Goal: Find specific page/section: Find specific page/section

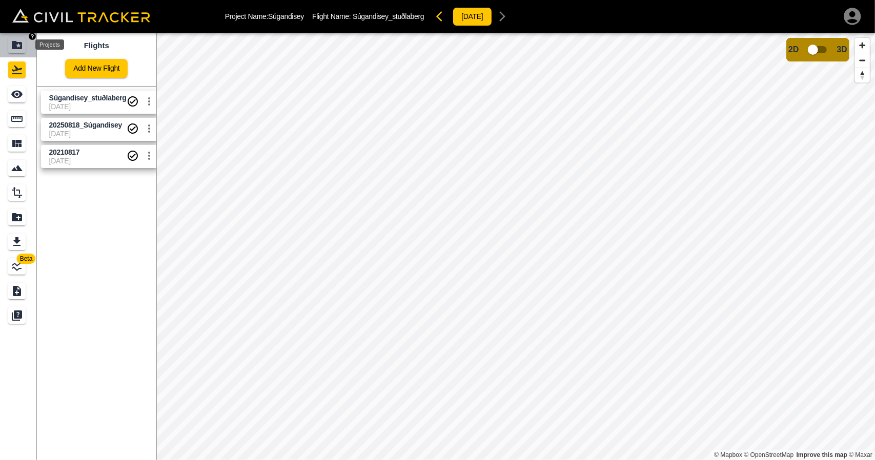
click at [12, 50] on icon "Projects" at bounding box center [17, 45] width 12 height 12
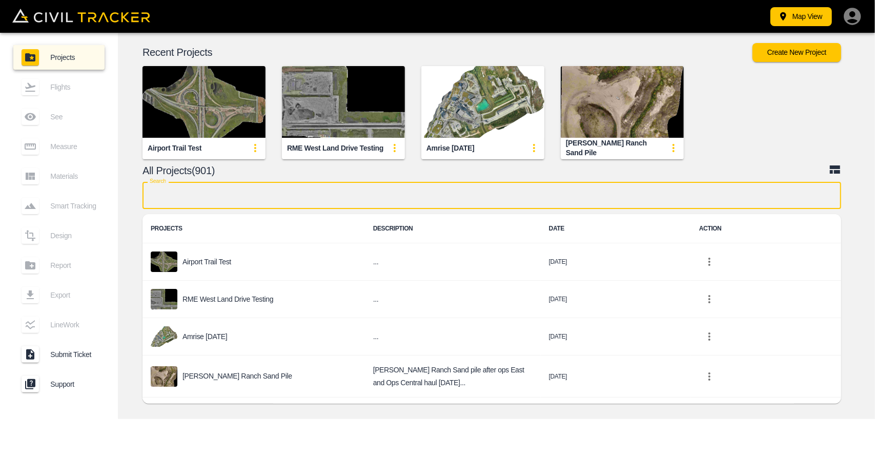
click at [283, 200] on input "text" at bounding box center [492, 195] width 699 height 27
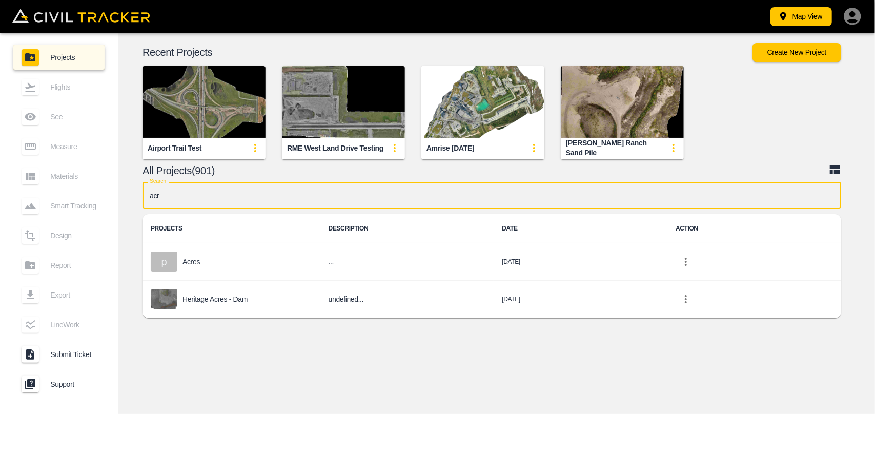
type input "acre"
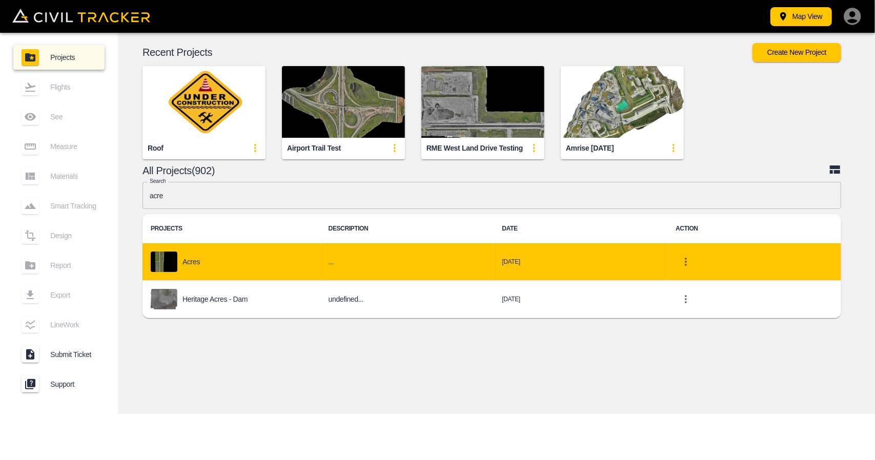
click at [196, 258] on p "Acres" at bounding box center [191, 262] width 17 height 8
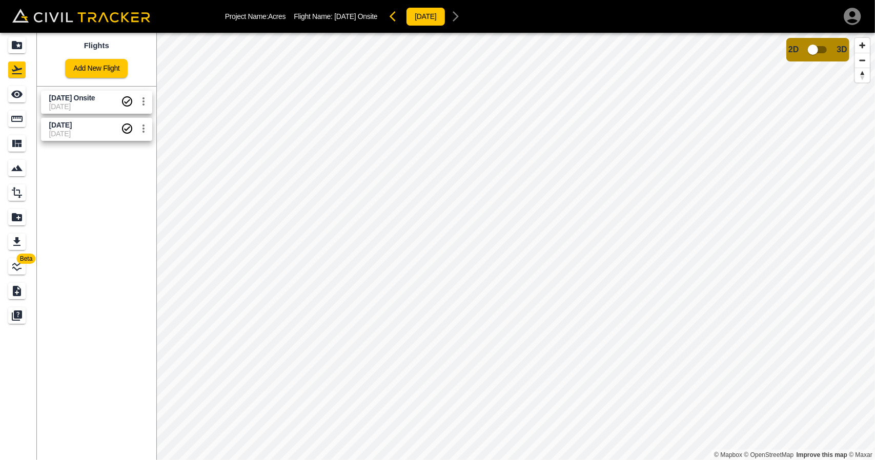
click at [90, 105] on span "[DATE]" at bounding box center [85, 107] width 72 height 8
click at [8, 128] on link at bounding box center [18, 119] width 37 height 25
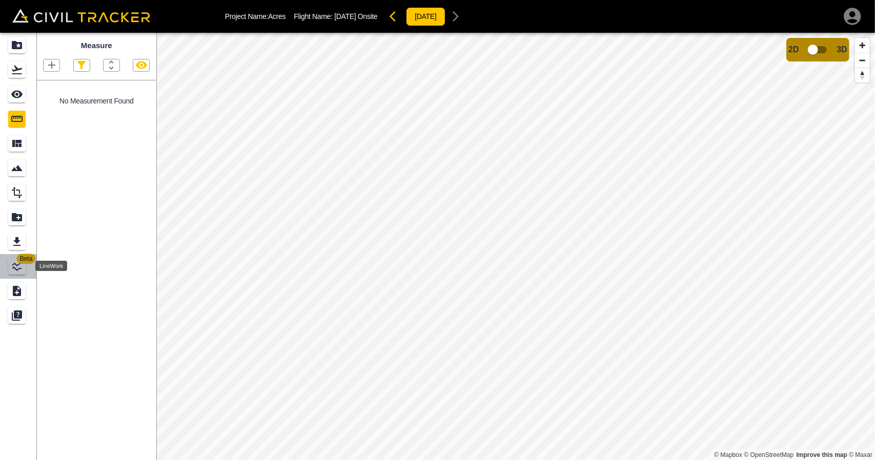
click at [16, 270] on icon "LineWork" at bounding box center [16, 266] width 9 height 9
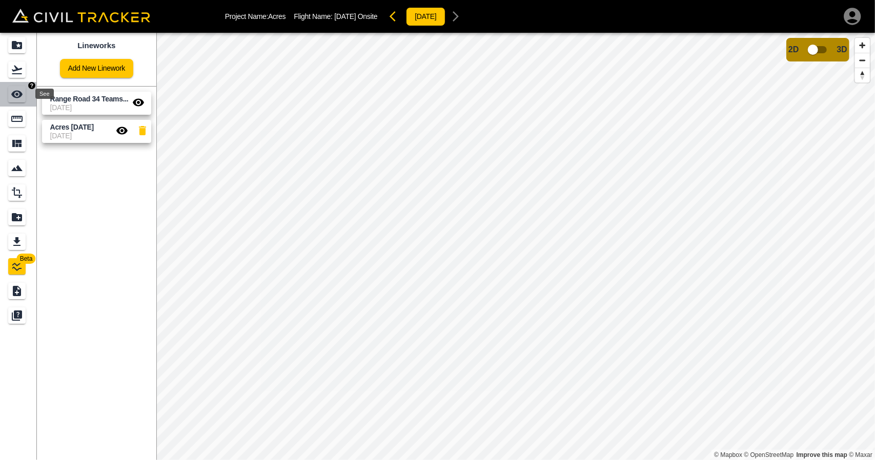
click at [22, 99] on icon "See" at bounding box center [17, 94] width 12 height 12
